Goal: Information Seeking & Learning: Learn about a topic

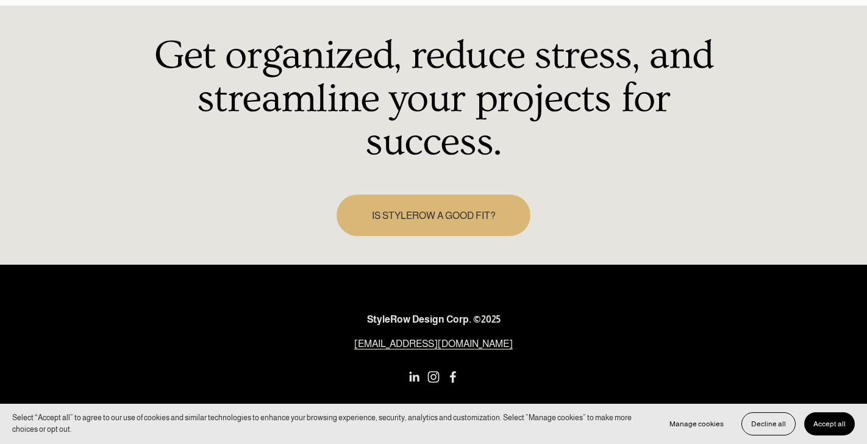
scroll to position [1836, 0]
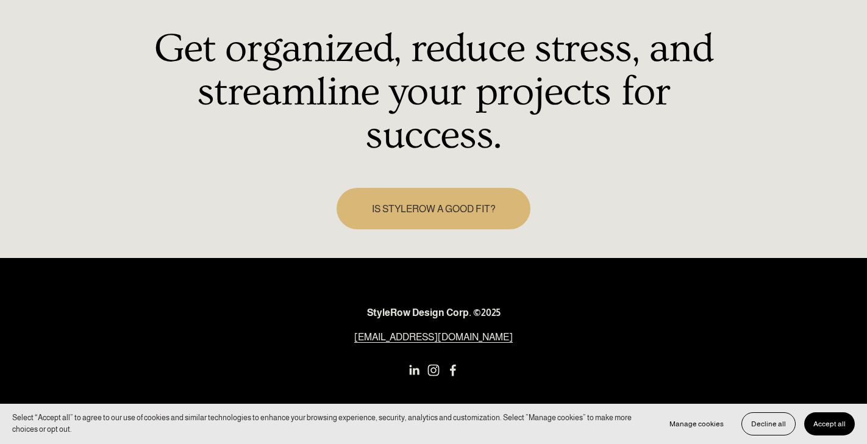
click at [432, 364] on use "Instagram" at bounding box center [434, 370] width 12 height 12
click at [452, 364] on use "Facebook" at bounding box center [453, 370] width 6 height 12
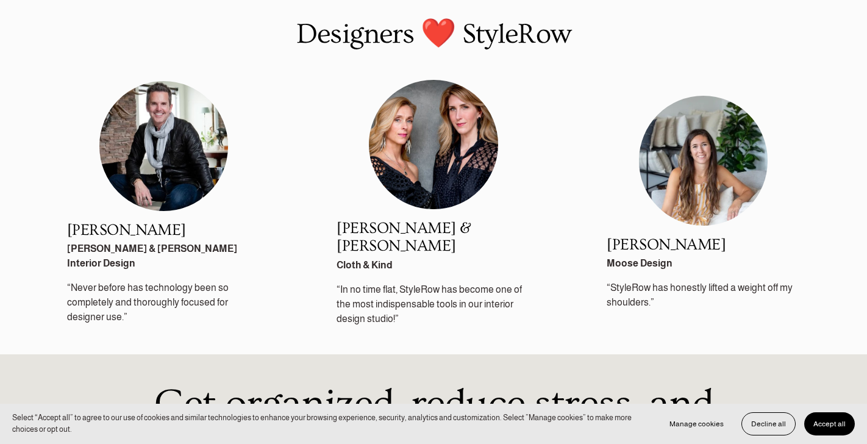
scroll to position [1449, 0]
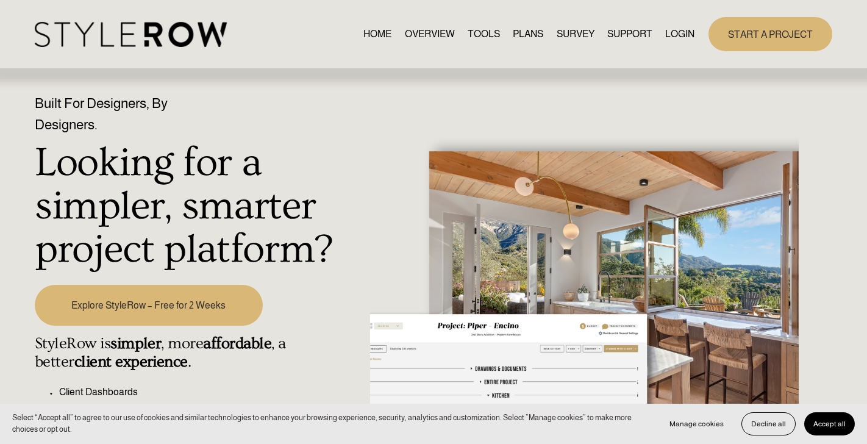
click at [526, 35] on link "PLANS" at bounding box center [528, 34] width 30 height 16
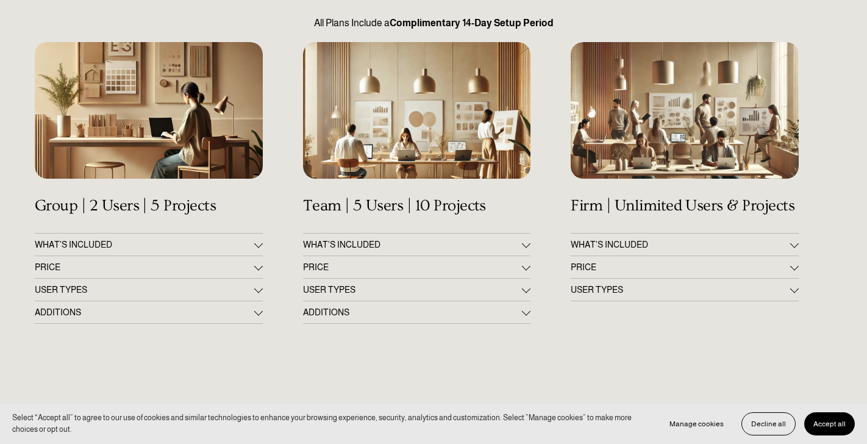
scroll to position [177, 0]
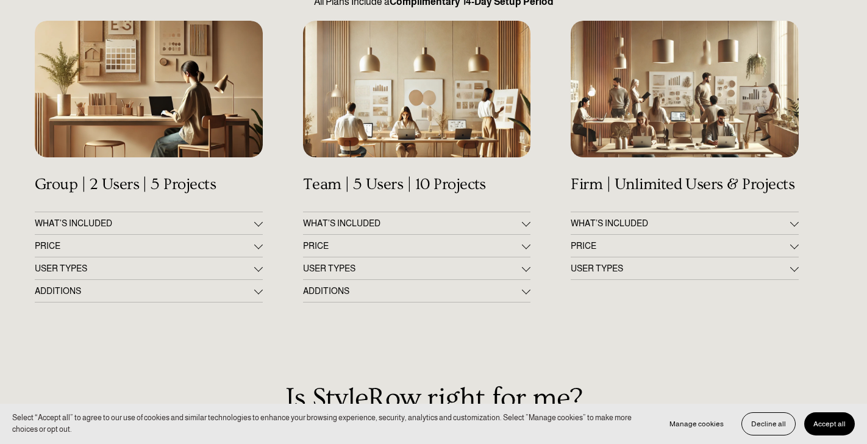
click at [175, 238] on button "PRICE" at bounding box center [149, 246] width 228 height 22
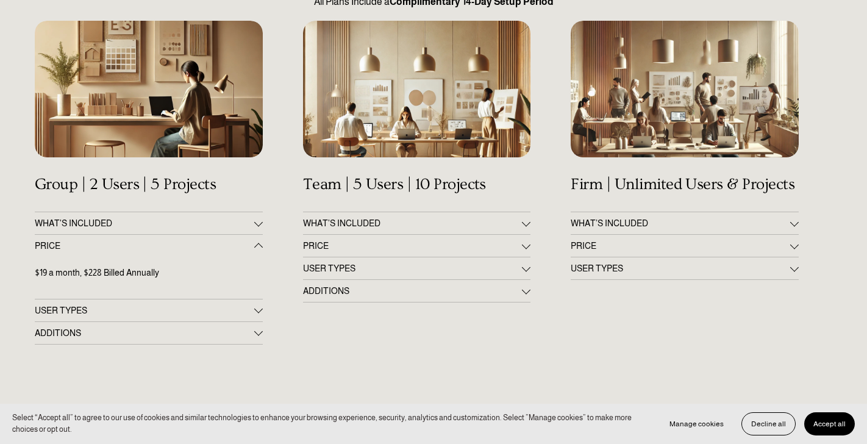
click at [243, 333] on span "ADDITIONS" at bounding box center [144, 333] width 219 height 10
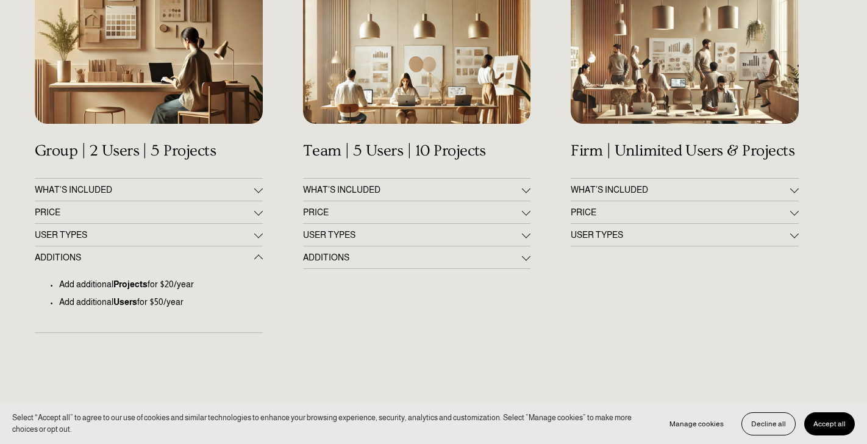
scroll to position [210, 0]
click at [359, 265] on button "ADDITIONS" at bounding box center [417, 258] width 228 height 22
click at [624, 235] on span "USER TYPES" at bounding box center [680, 235] width 219 height 10
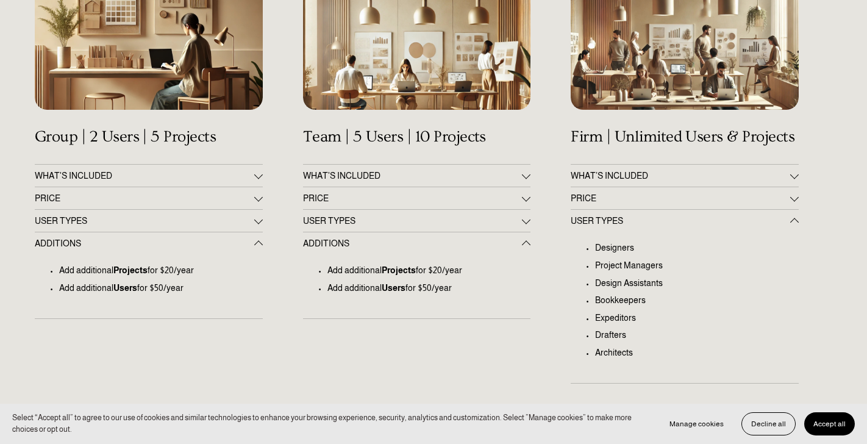
scroll to position [230, 0]
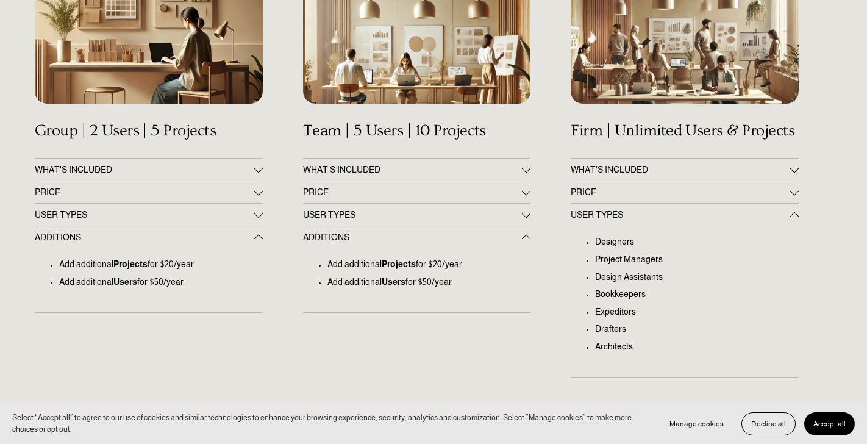
click at [619, 195] on span "PRICE" at bounding box center [680, 192] width 219 height 10
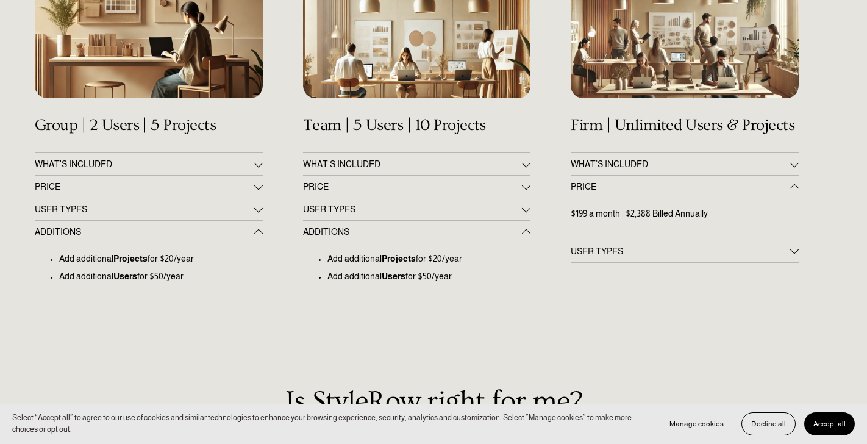
scroll to position [237, 0]
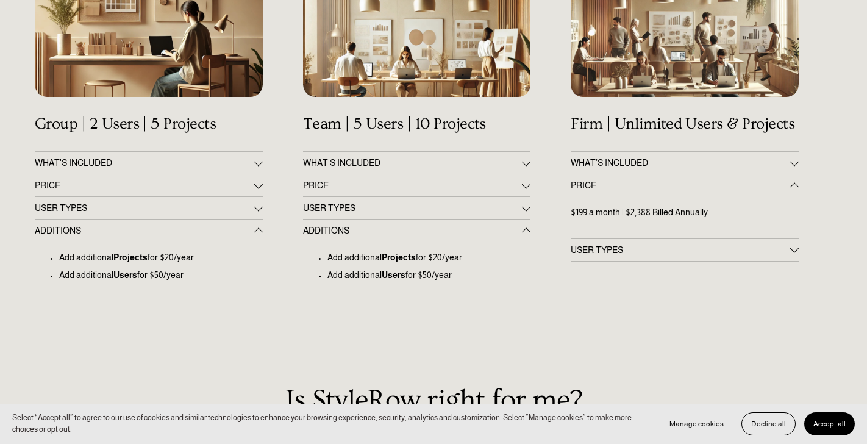
click at [454, 188] on span "PRICE" at bounding box center [412, 185] width 219 height 10
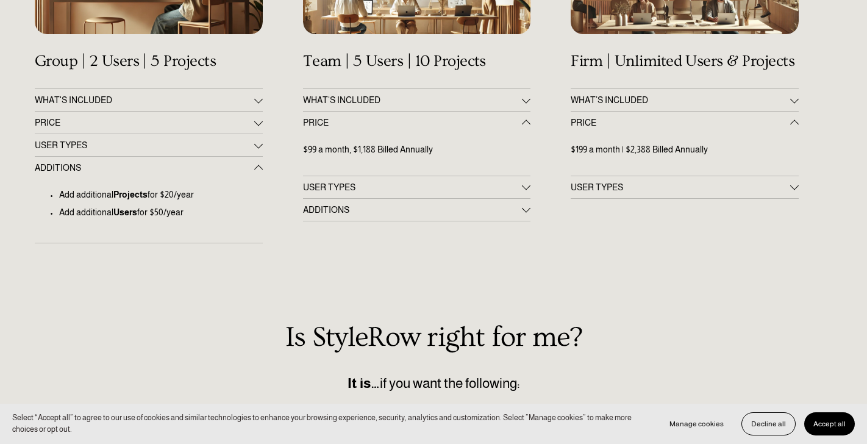
scroll to position [304, 0]
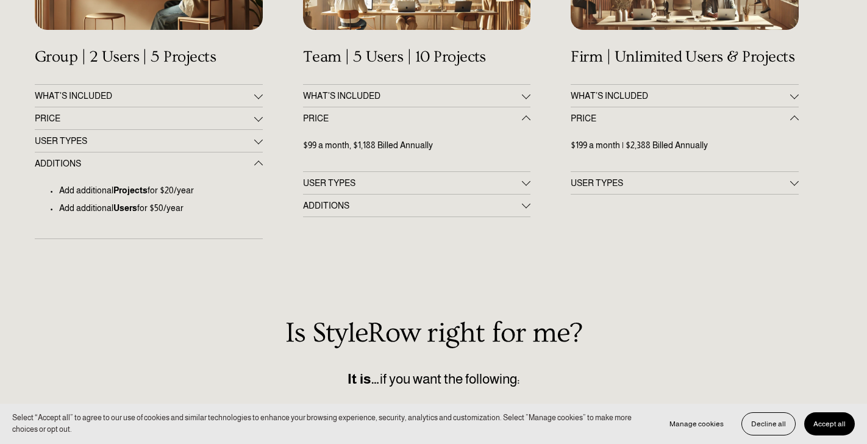
click at [624, 88] on button "WHAT’S INCLUDED" at bounding box center [685, 96] width 228 height 22
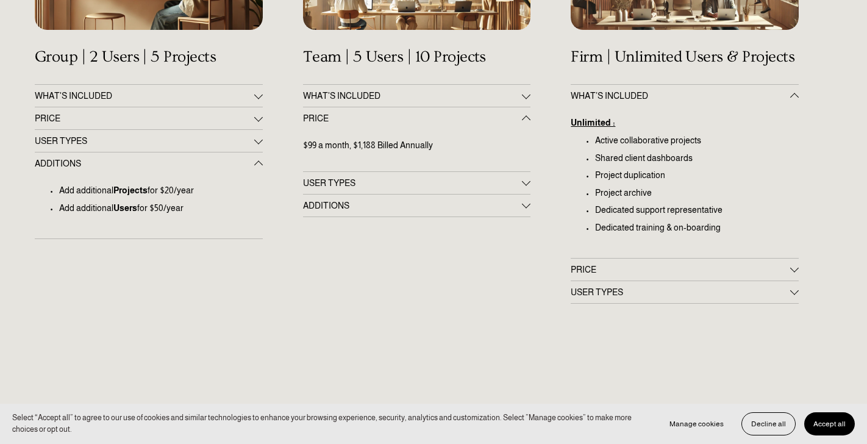
click at [425, 82] on div "Get Up & Running in 60 Minutes All Plans Include a Complimentary 14-Day Setup P…" at bounding box center [433, 301] width 867 height 958
click at [416, 90] on button "WHAT'S INCLUDED" at bounding box center [417, 96] width 228 height 22
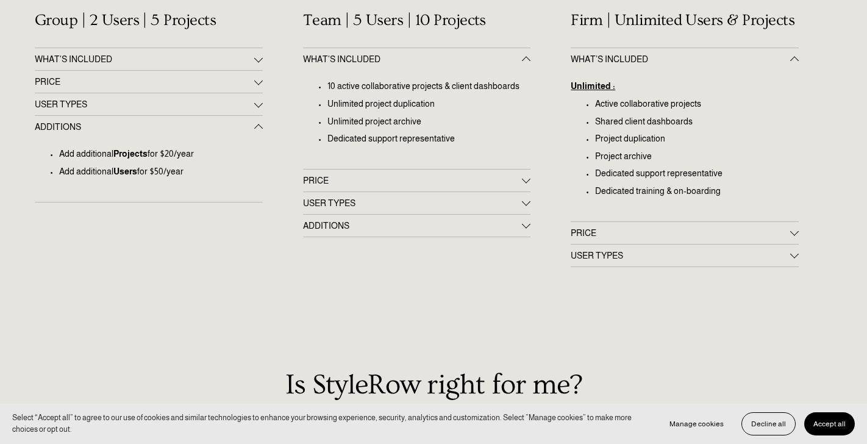
scroll to position [342, 0]
click at [165, 56] on span "WHAT'S INCLUDED" at bounding box center [144, 58] width 219 height 10
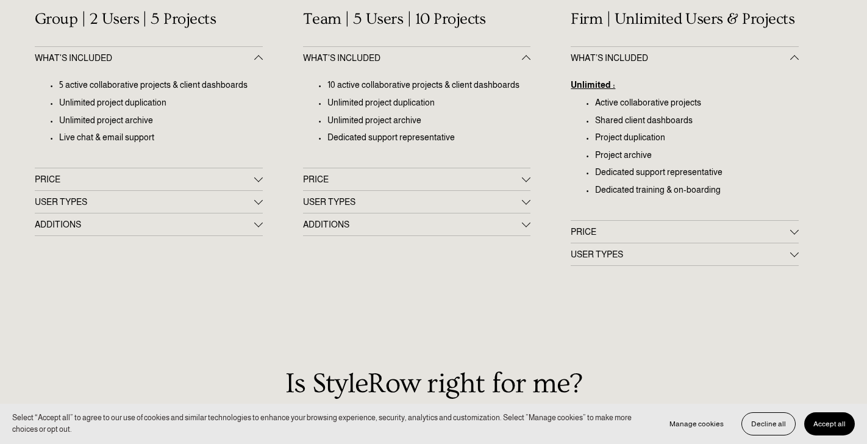
click at [173, 172] on button "PRICE" at bounding box center [149, 179] width 228 height 22
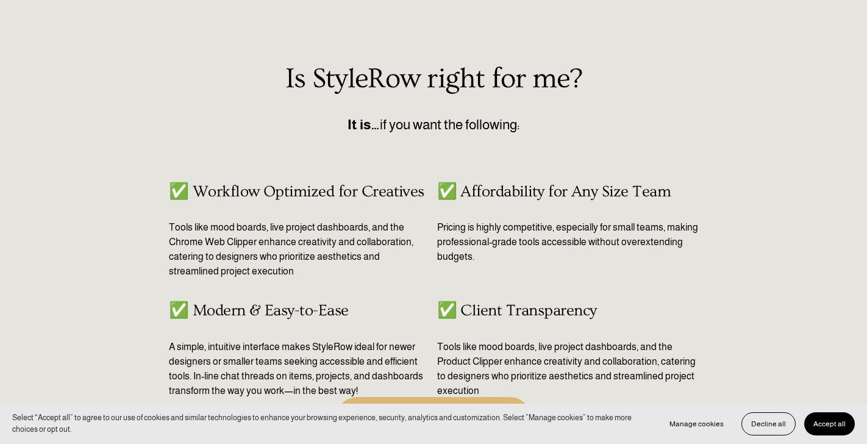
scroll to position [902, 0]
